Goal: Information Seeking & Learning: Check status

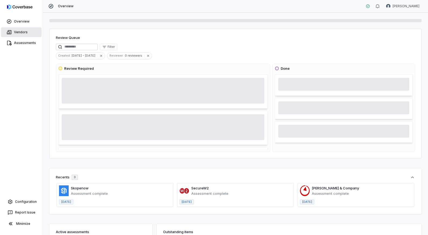
click at [27, 31] on link "Vendors" at bounding box center [21, 32] width 40 height 10
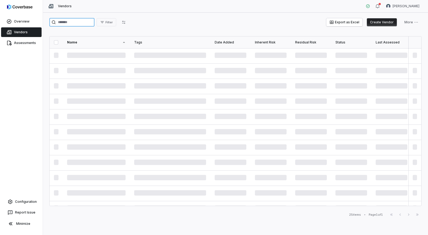
click at [69, 23] on input "search" at bounding box center [71, 22] width 45 height 9
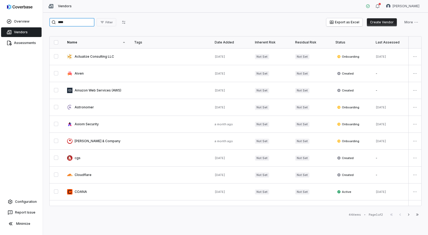
type input "****"
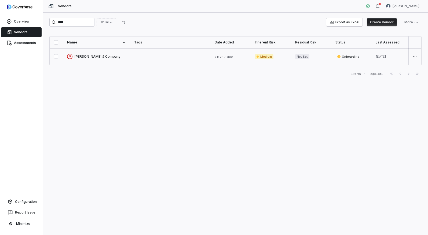
click at [88, 56] on link at bounding box center [96, 56] width 67 height 17
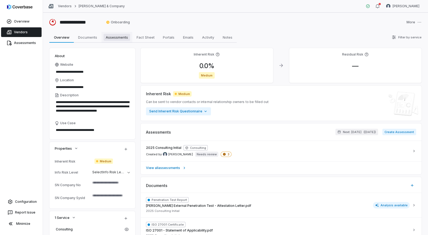
click at [105, 40] on span "Assessments" at bounding box center [117, 37] width 27 height 7
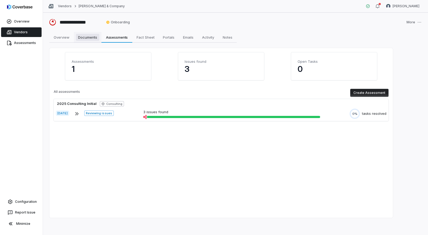
click at [96, 37] on span "Documents" at bounding box center [87, 37] width 23 height 7
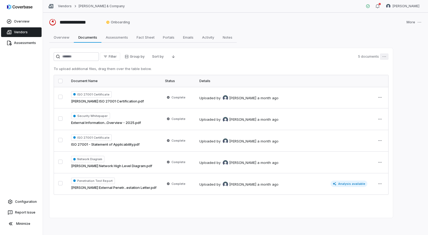
click at [386, 58] on html "**********" at bounding box center [214, 117] width 428 height 235
click at [292, 65] on html "**********" at bounding box center [214, 117] width 428 height 235
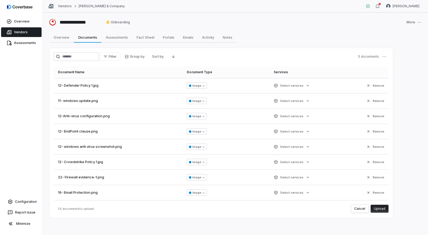
scroll to position [107, 0]
click at [382, 211] on button "Upload" at bounding box center [379, 209] width 18 height 8
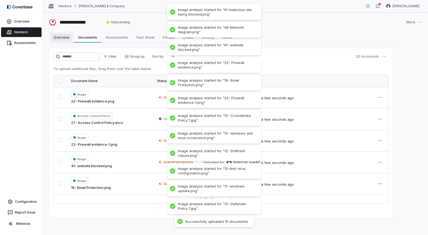
click at [60, 38] on span "Overview" at bounding box center [61, 37] width 20 height 7
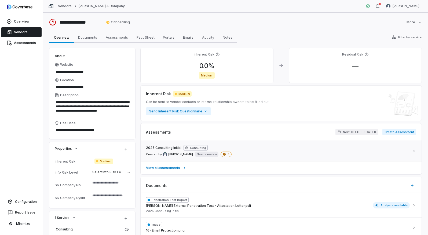
click at [165, 146] on span "2025 Consulting Initial" at bounding box center [163, 148] width 35 height 4
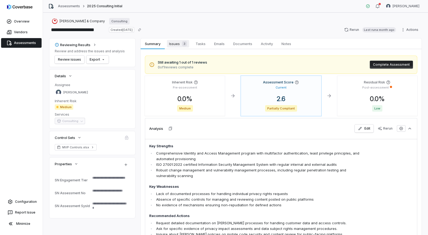
click at [175, 46] on span "Issues 3" at bounding box center [178, 44] width 22 height 8
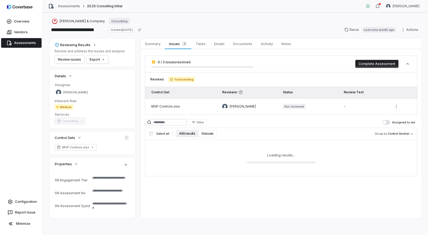
click at [184, 135] on button "All 0 results" at bounding box center [187, 134] width 23 height 8
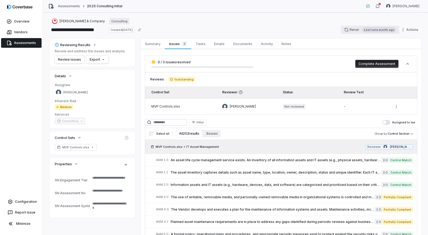
click at [347, 29] on icon "button" at bounding box center [346, 30] width 4 height 4
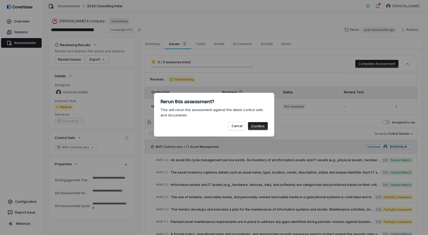
click at [259, 124] on button "Confirm" at bounding box center [258, 126] width 20 height 8
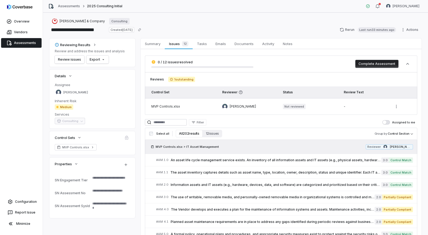
type textarea "*"
